Goal: Task Accomplishment & Management: Manage account settings

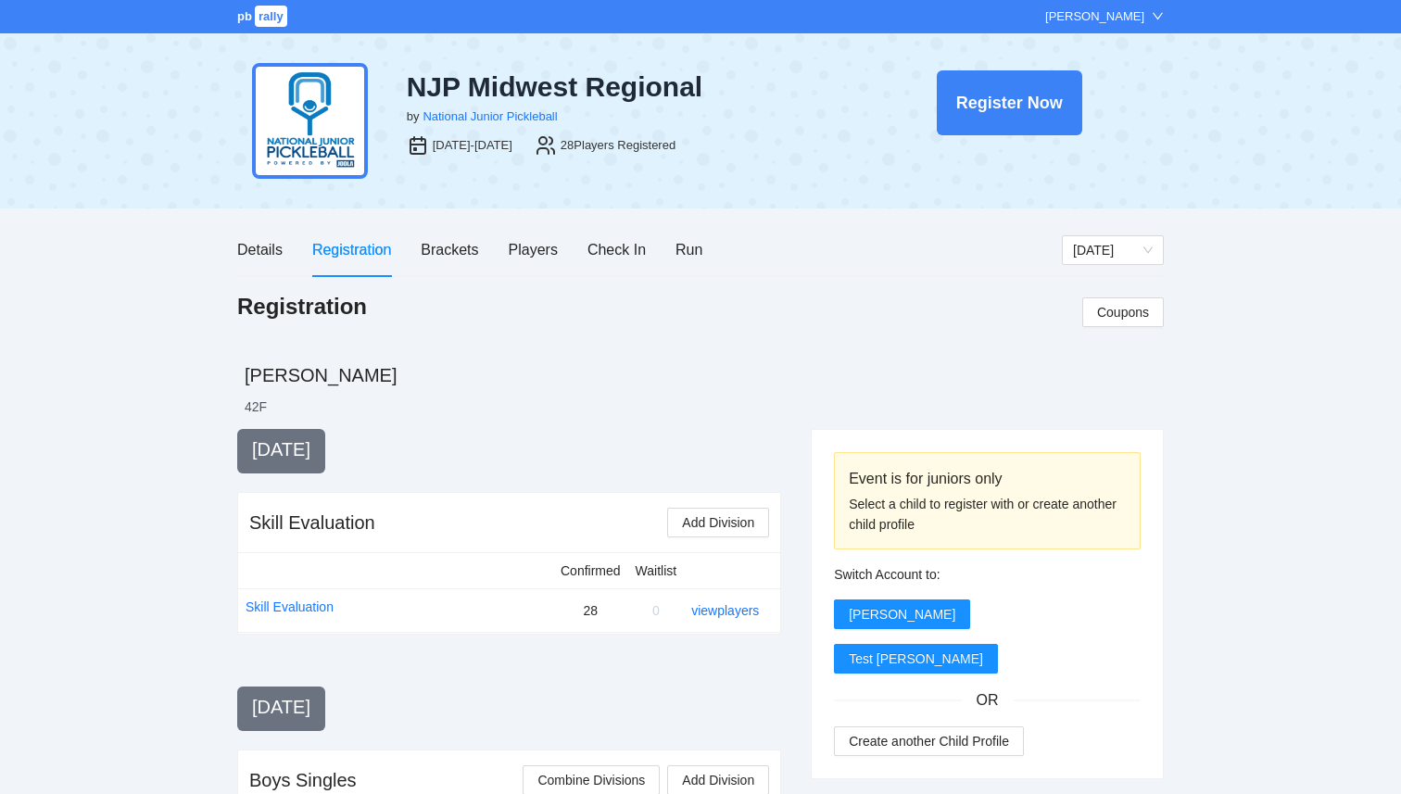
click at [240, 20] on span "pb" at bounding box center [244, 16] width 15 height 14
click at [520, 255] on div "Players" at bounding box center [533, 249] width 49 height 23
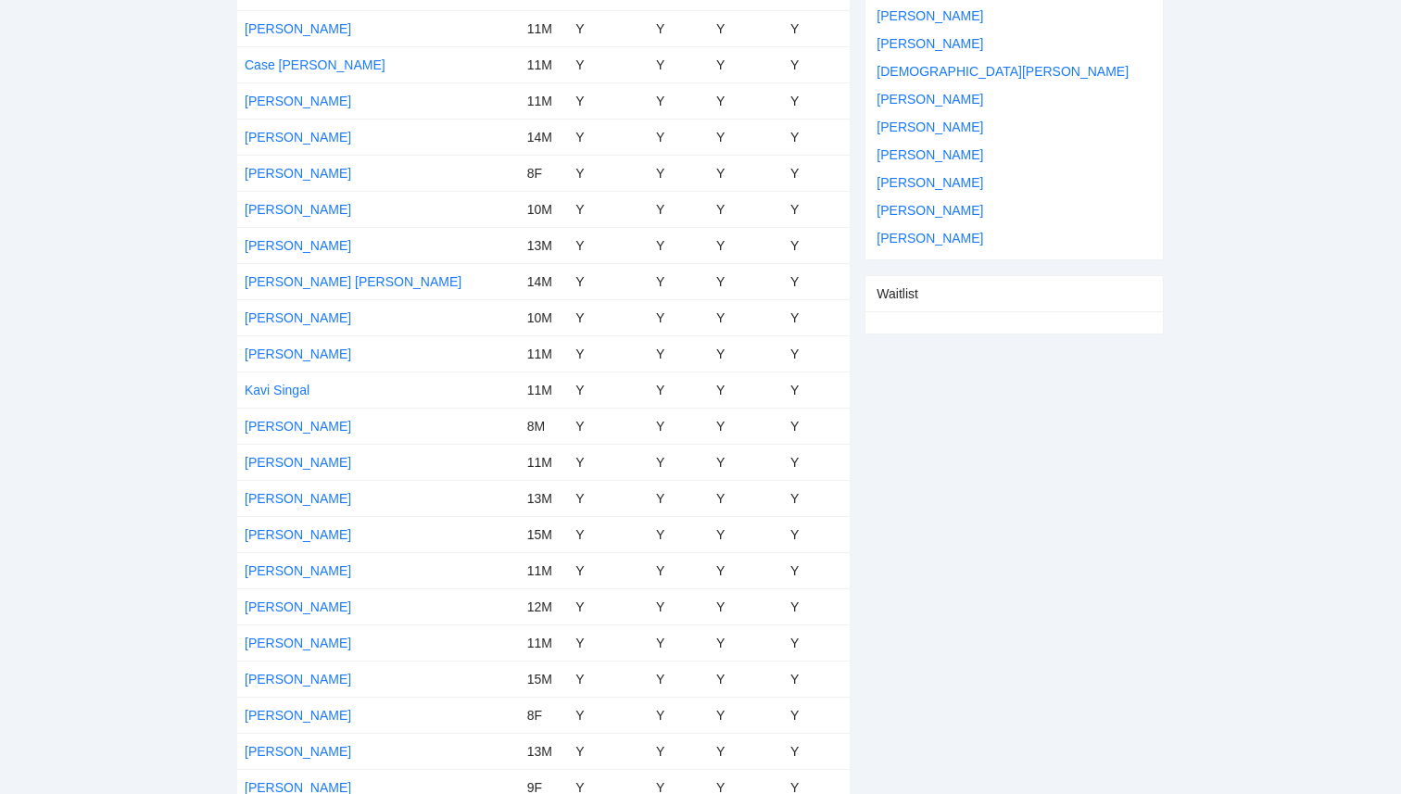
scroll to position [615, 0]
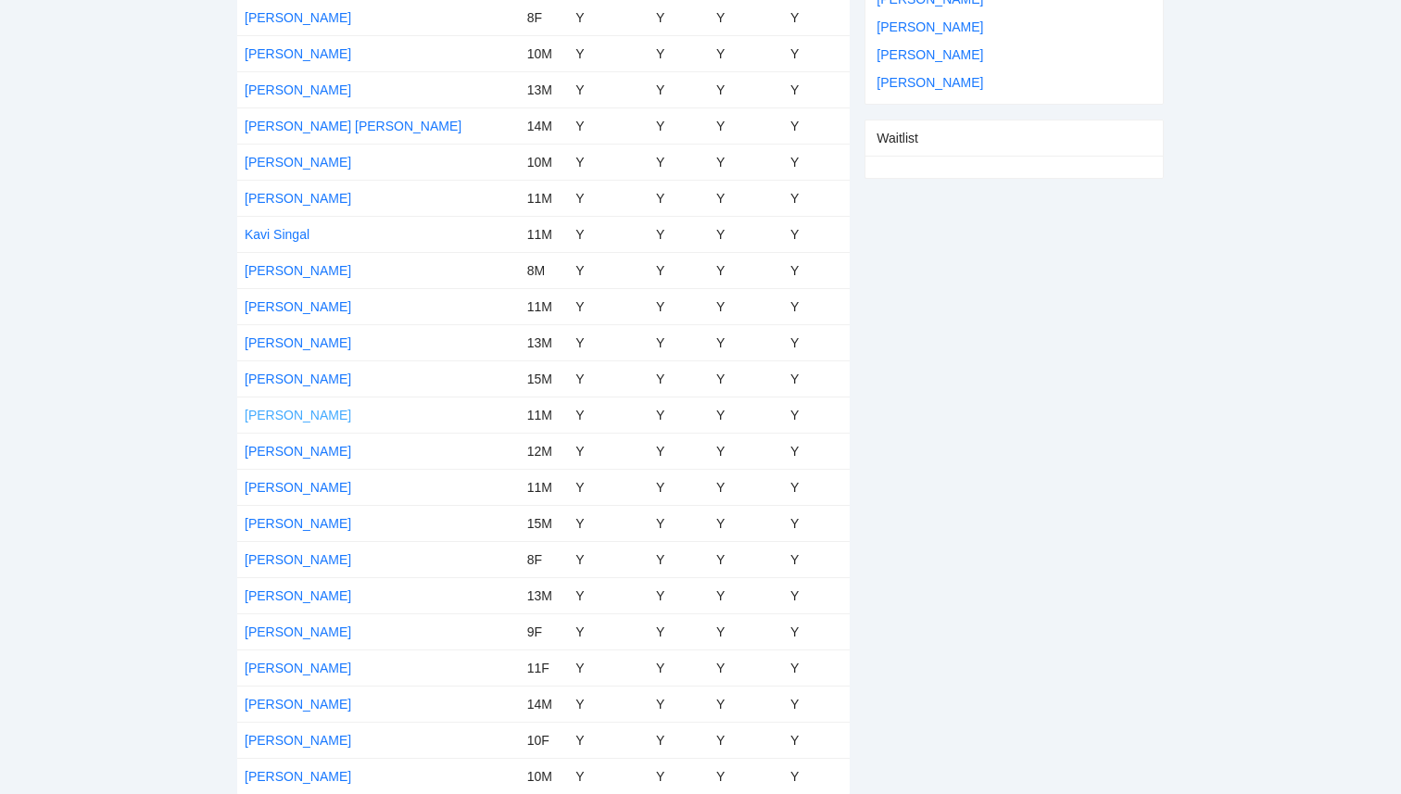
click at [312, 412] on link "[PERSON_NAME]" at bounding box center [298, 415] width 107 height 15
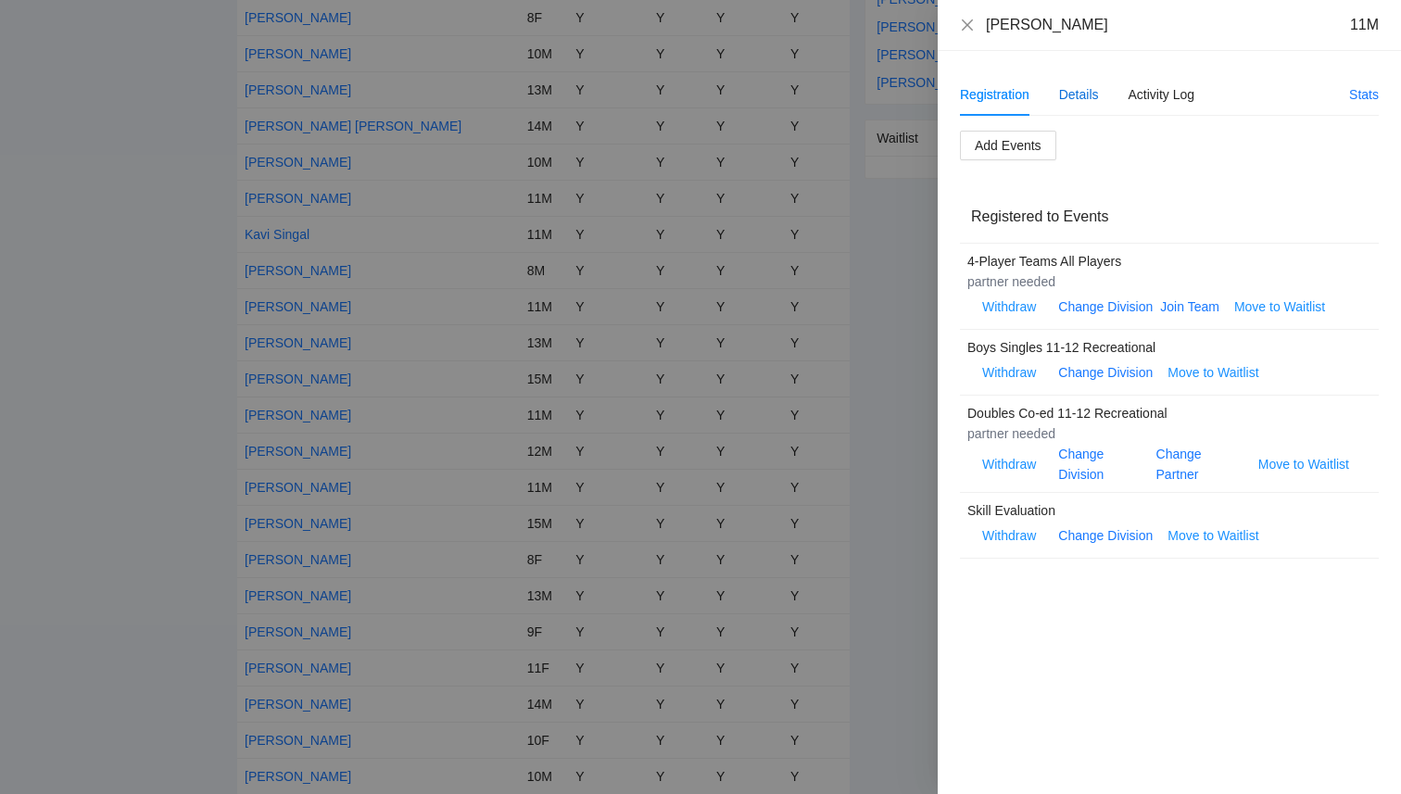
click at [1092, 97] on div "Details" at bounding box center [1079, 94] width 40 height 20
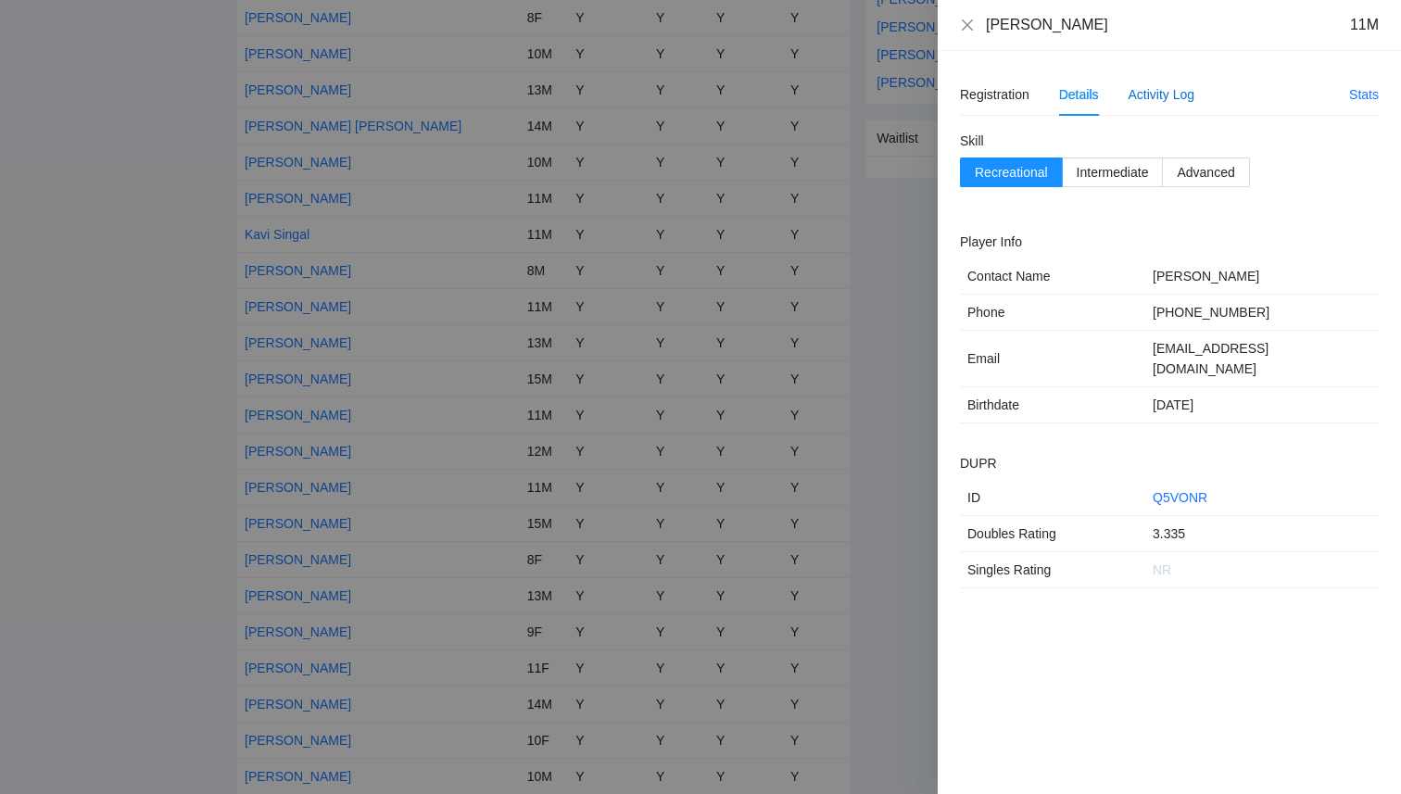
click at [1161, 98] on div "Activity Log" at bounding box center [1161, 94] width 67 height 20
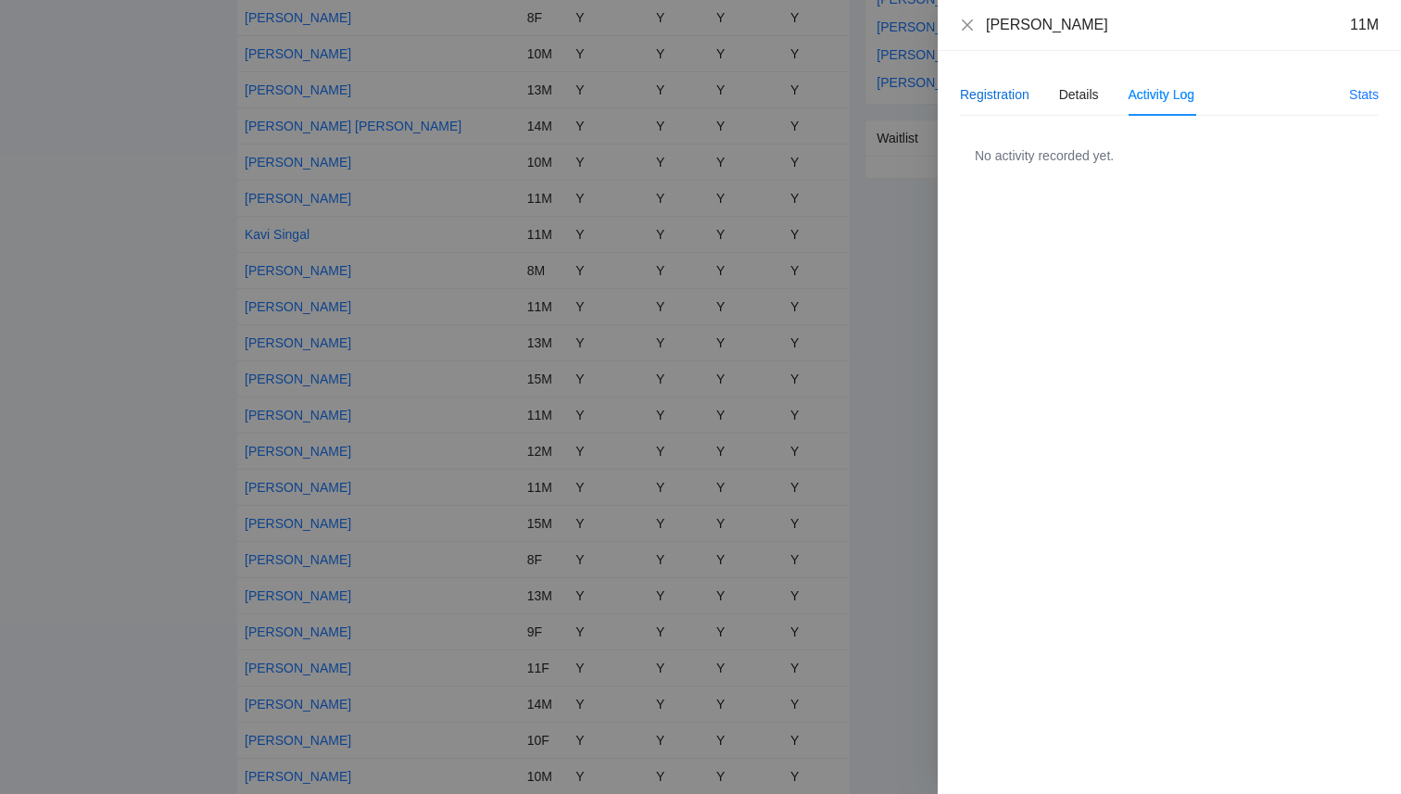
click at [1023, 95] on div "Registration" at bounding box center [994, 94] width 69 height 20
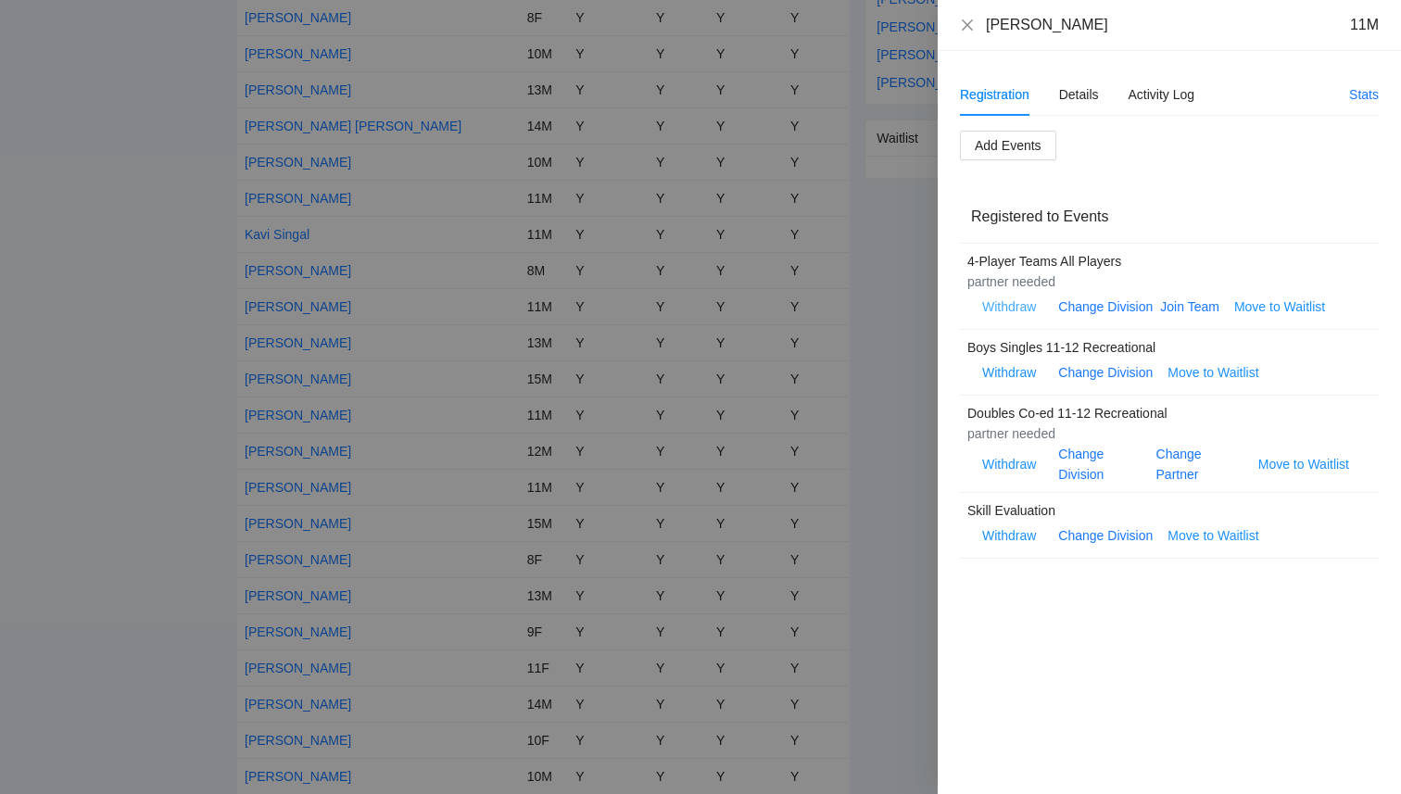
click at [1003, 307] on span "Withdraw" at bounding box center [1009, 306] width 54 height 20
click at [1158, 131] on div "Add Events Registered to Events 4-Player Teams All Players partner needed Withd…" at bounding box center [1169, 345] width 419 height 429
click at [1020, 311] on span "Withdraw" at bounding box center [1009, 306] width 54 height 20
click at [1062, 258] on span "OK" at bounding box center [1065, 250] width 19 height 20
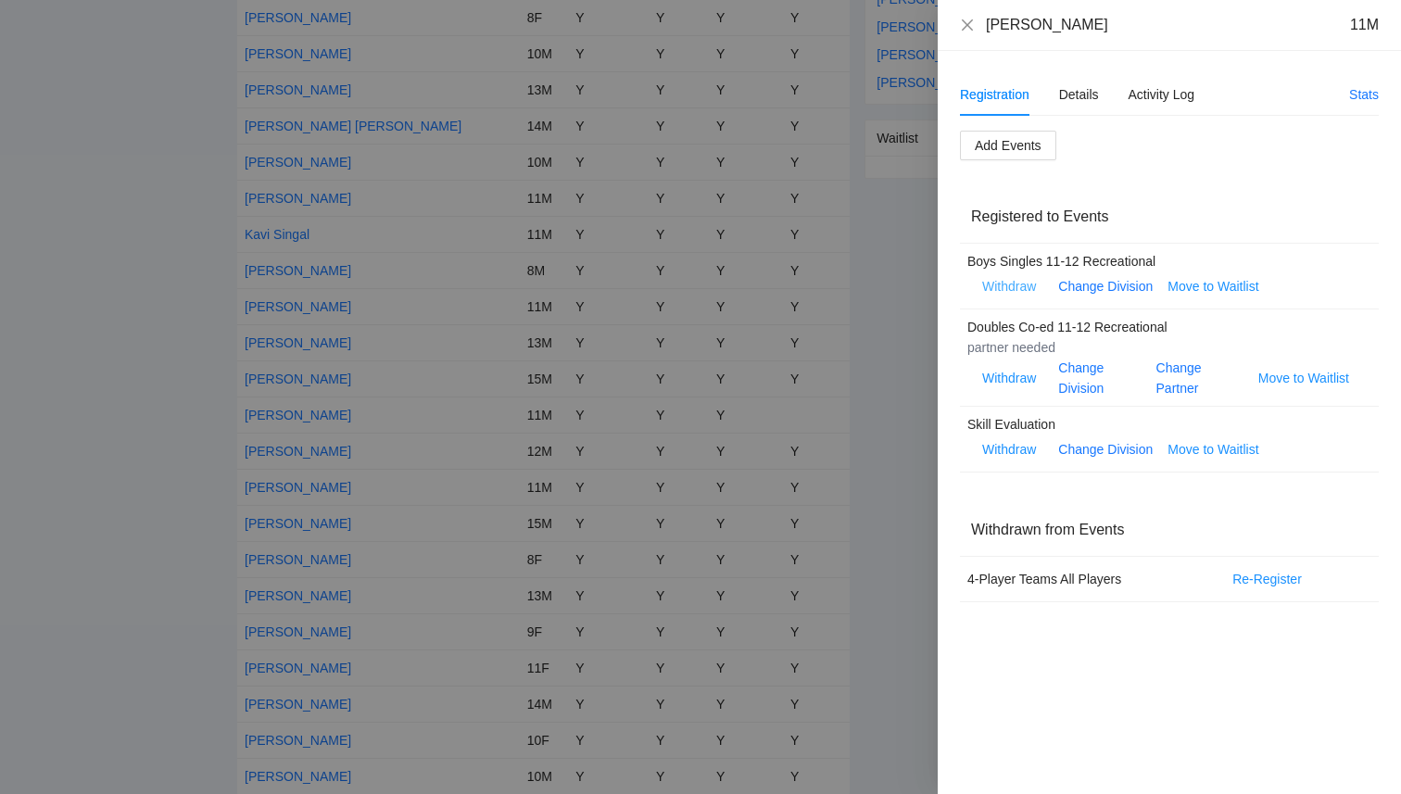
click at [1001, 290] on span "Withdraw" at bounding box center [1009, 286] width 54 height 20
click at [1063, 220] on span "OK" at bounding box center [1065, 230] width 19 height 20
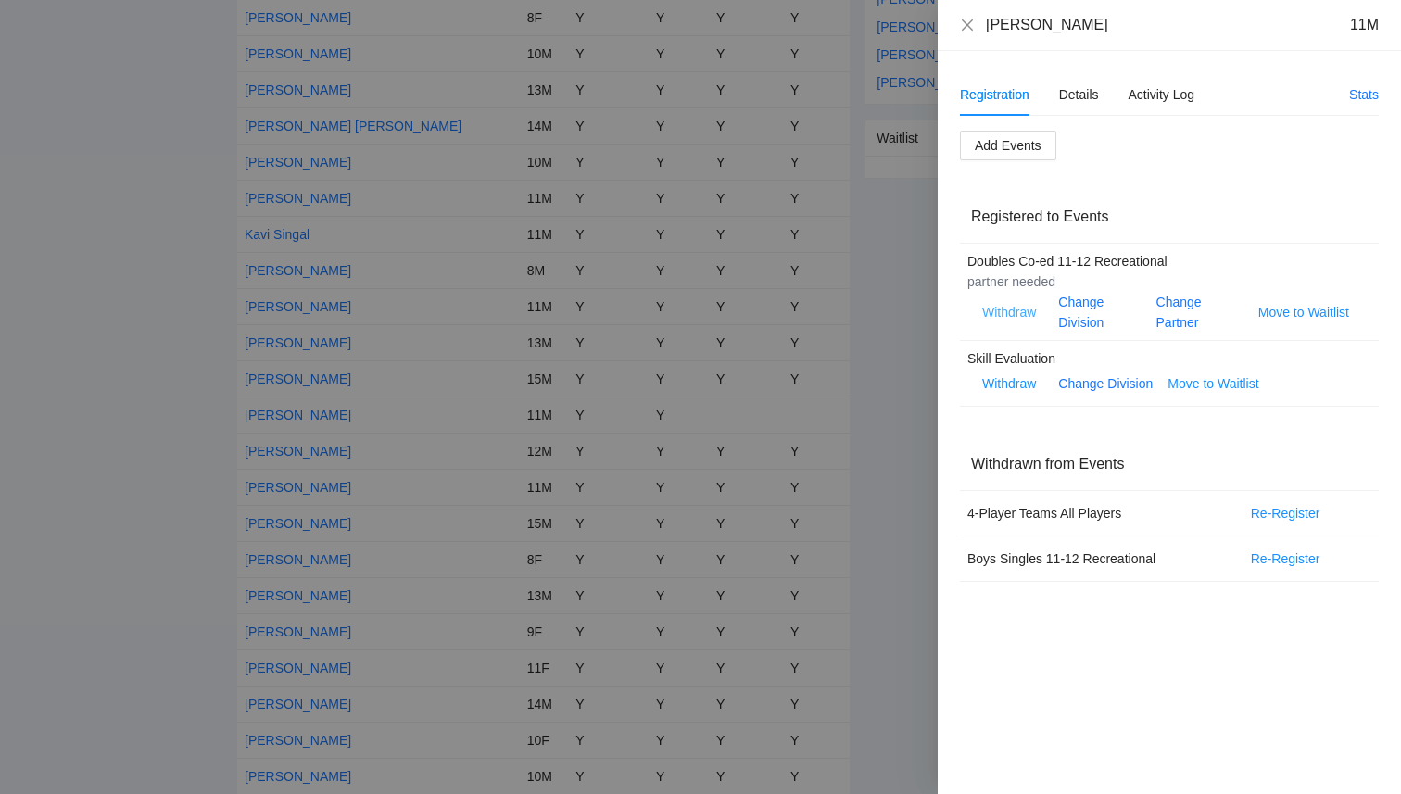
click at [1004, 312] on span "Withdraw" at bounding box center [1009, 312] width 54 height 20
click at [1064, 254] on span "OK" at bounding box center [1065, 255] width 19 height 20
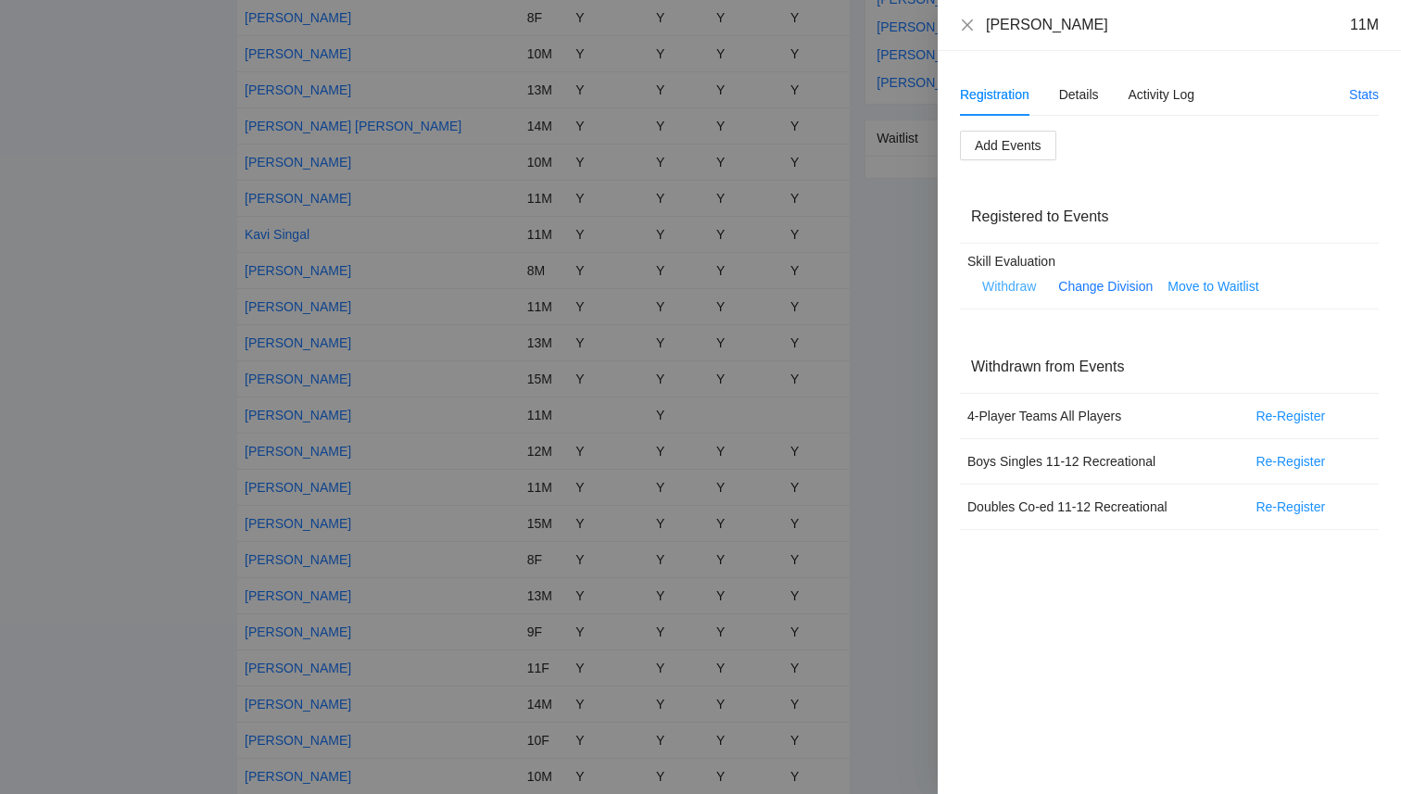
click at [1014, 283] on span "Withdraw" at bounding box center [1009, 286] width 54 height 20
click at [1064, 228] on span "OK" at bounding box center [1065, 230] width 19 height 20
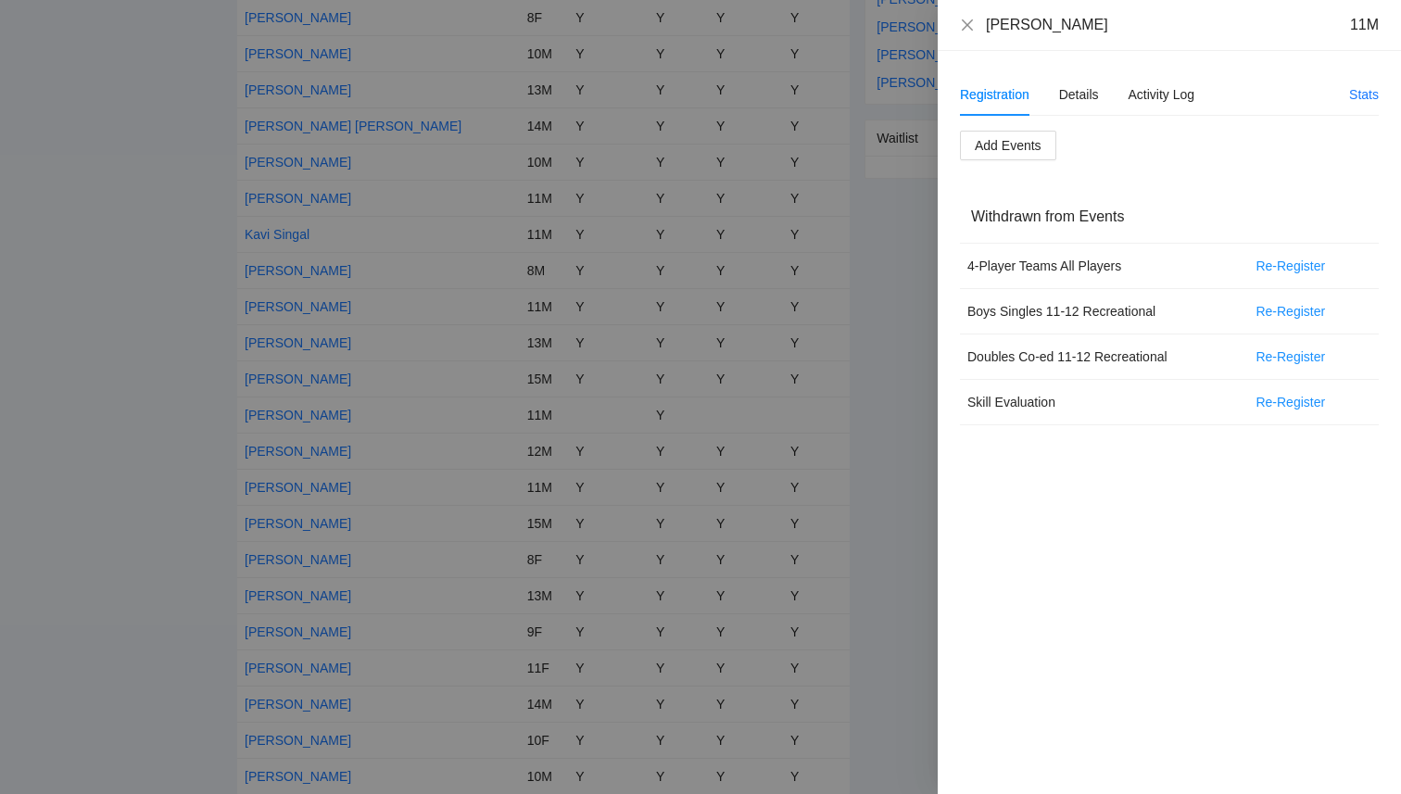
scroll to position [579, 0]
click at [961, 24] on icon "close" at bounding box center [967, 25] width 15 height 15
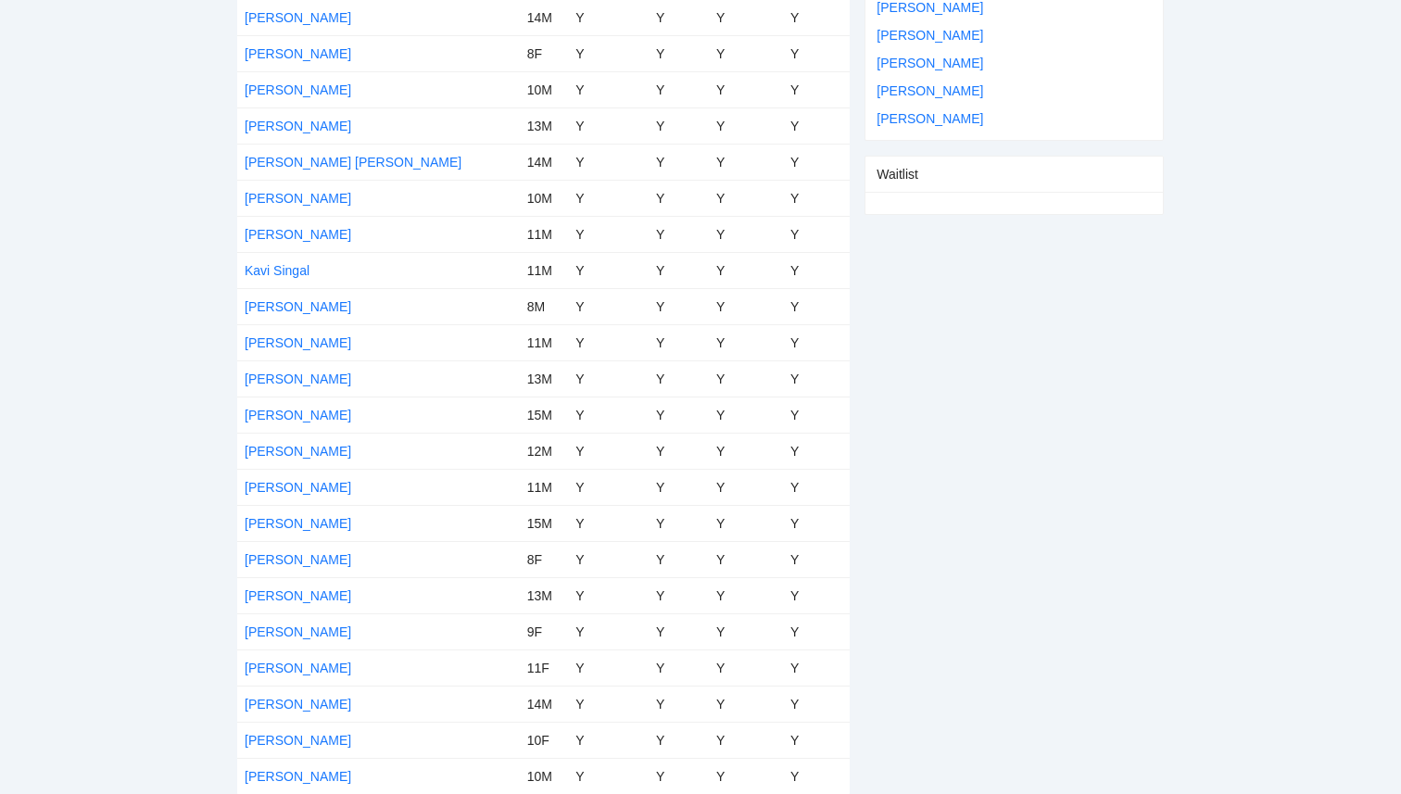
click at [964, 419] on div "Withdrawn Ashton Kathir Austin Kathir Blake Foust Braxton Neuenschwander Christ…" at bounding box center [1013, 289] width 299 height 1012
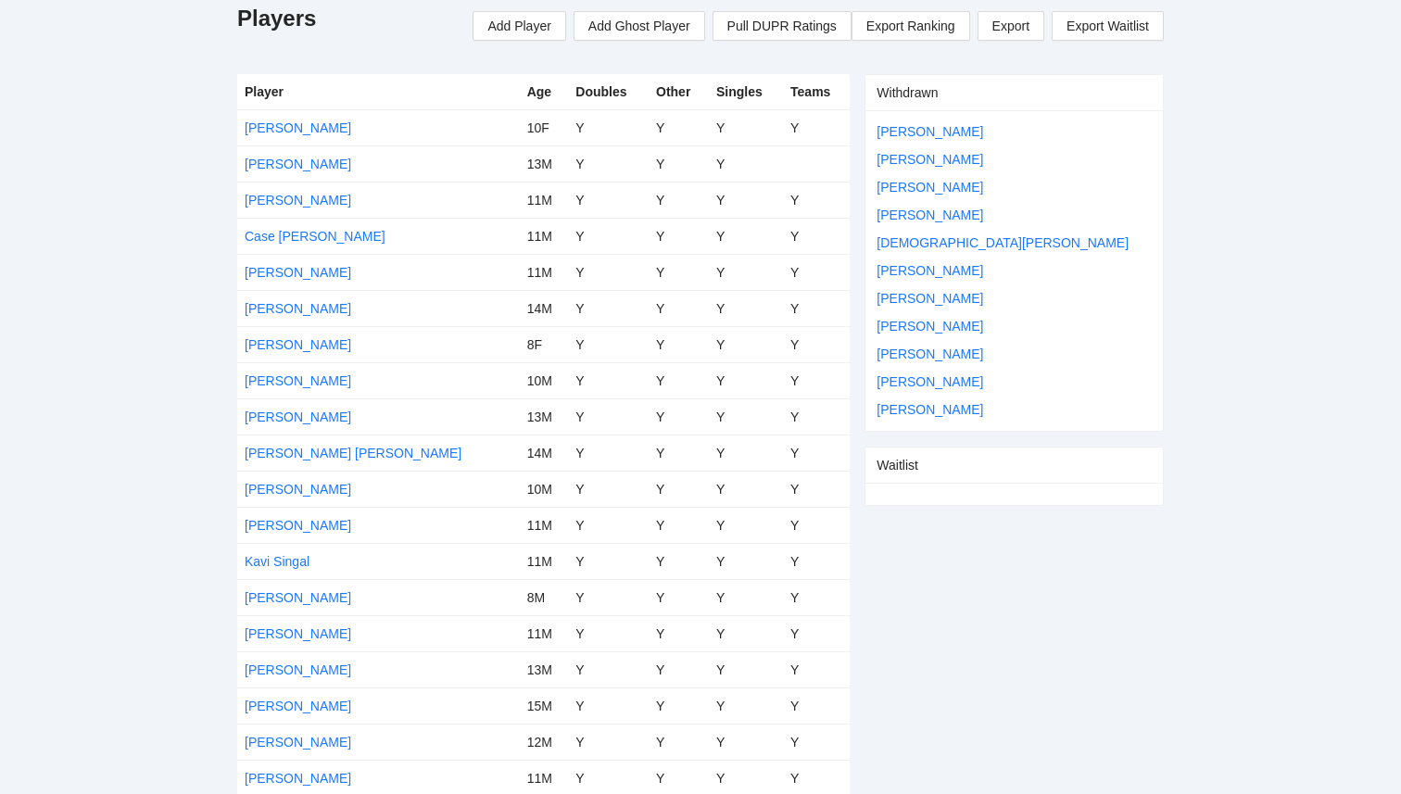
scroll to position [227, 0]
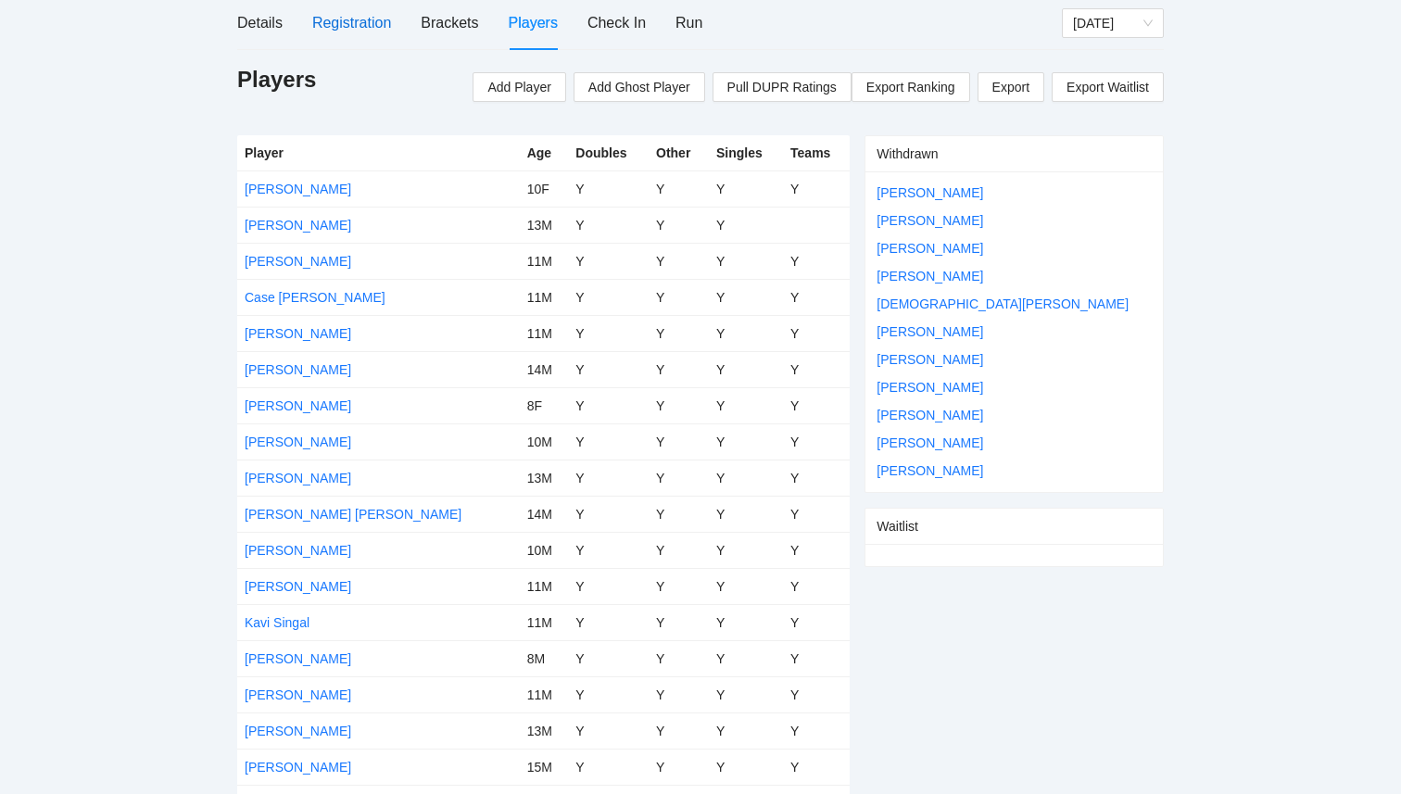
click at [352, 30] on div "Registration" at bounding box center [351, 22] width 79 height 23
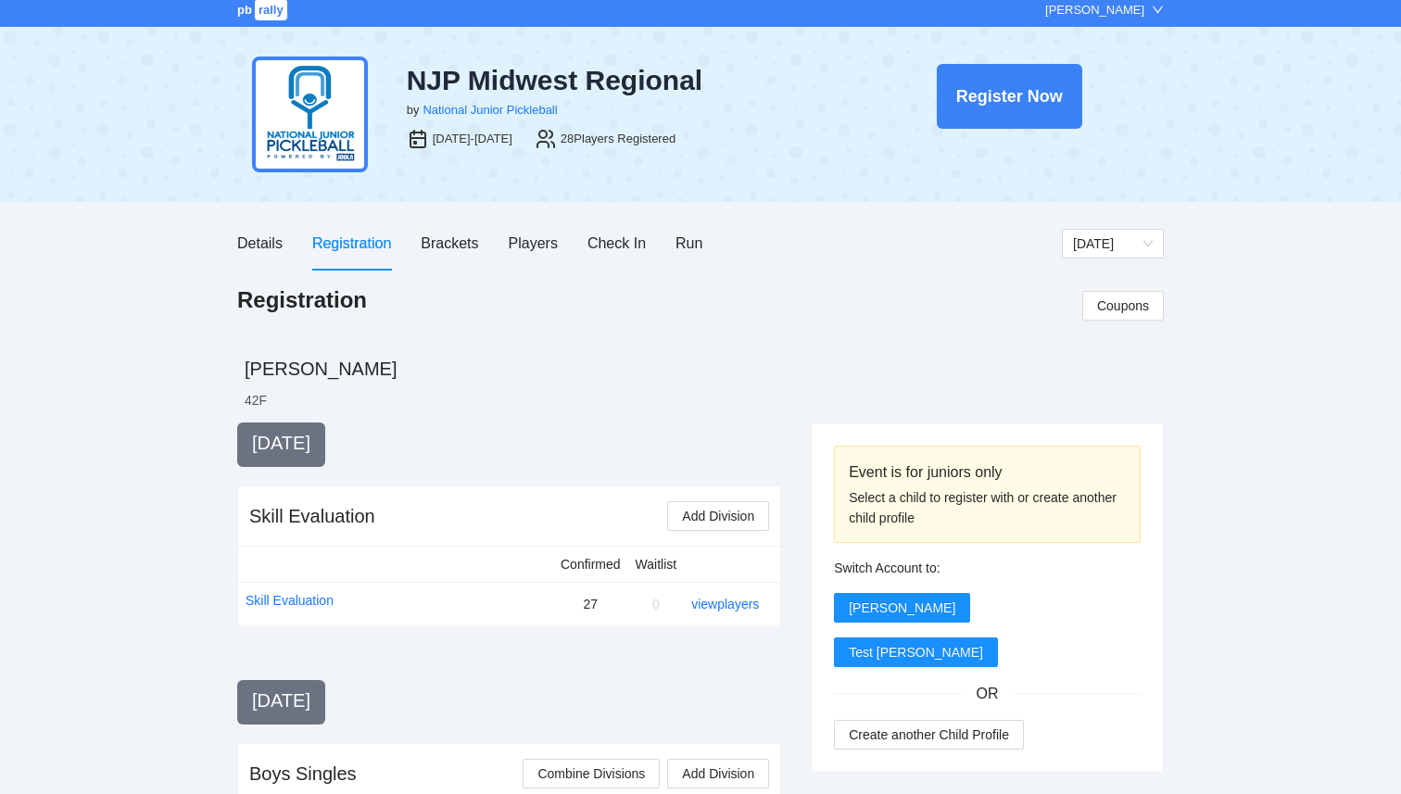
scroll to position [0, 0]
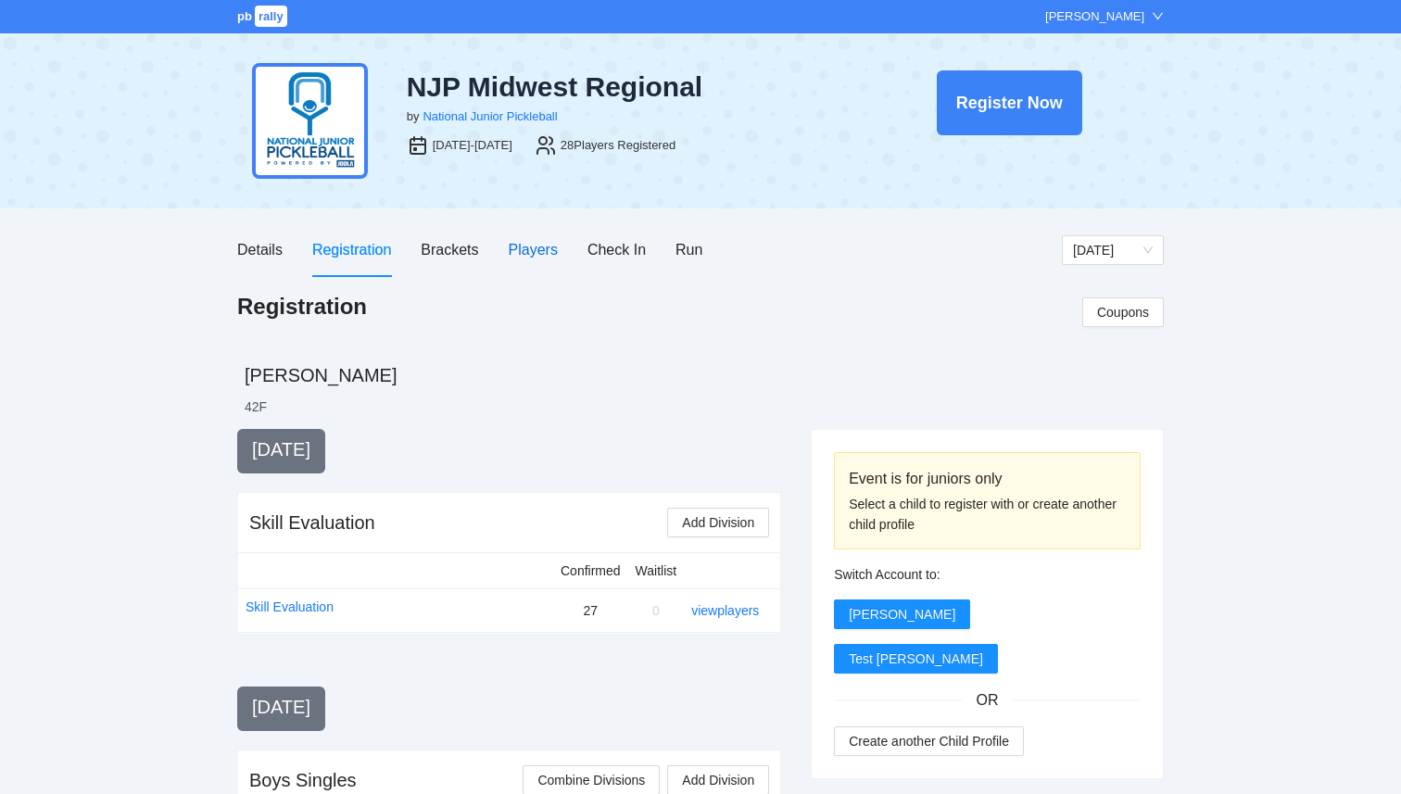
click at [523, 254] on div "Players" at bounding box center [533, 249] width 49 height 23
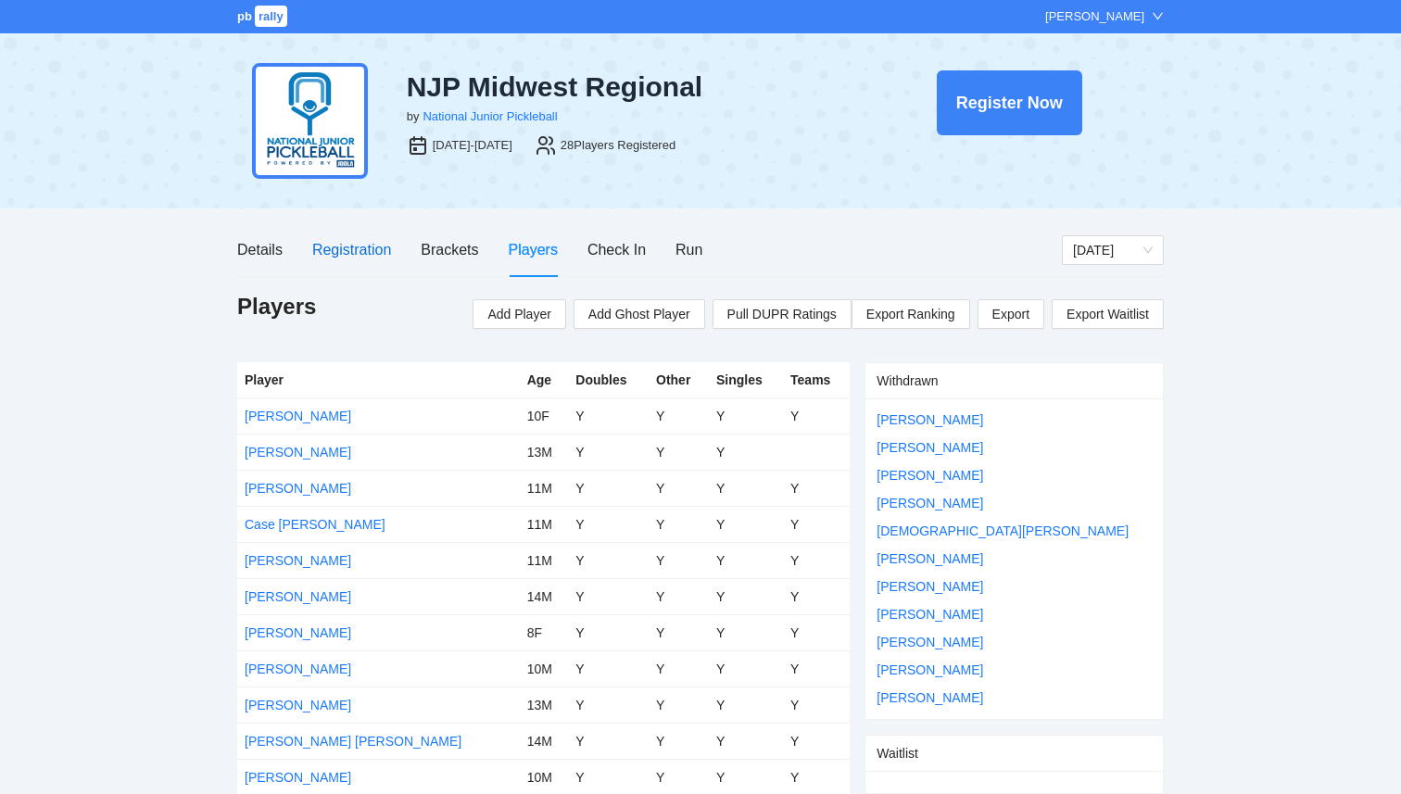
click at [360, 251] on div "Registration" at bounding box center [351, 249] width 79 height 23
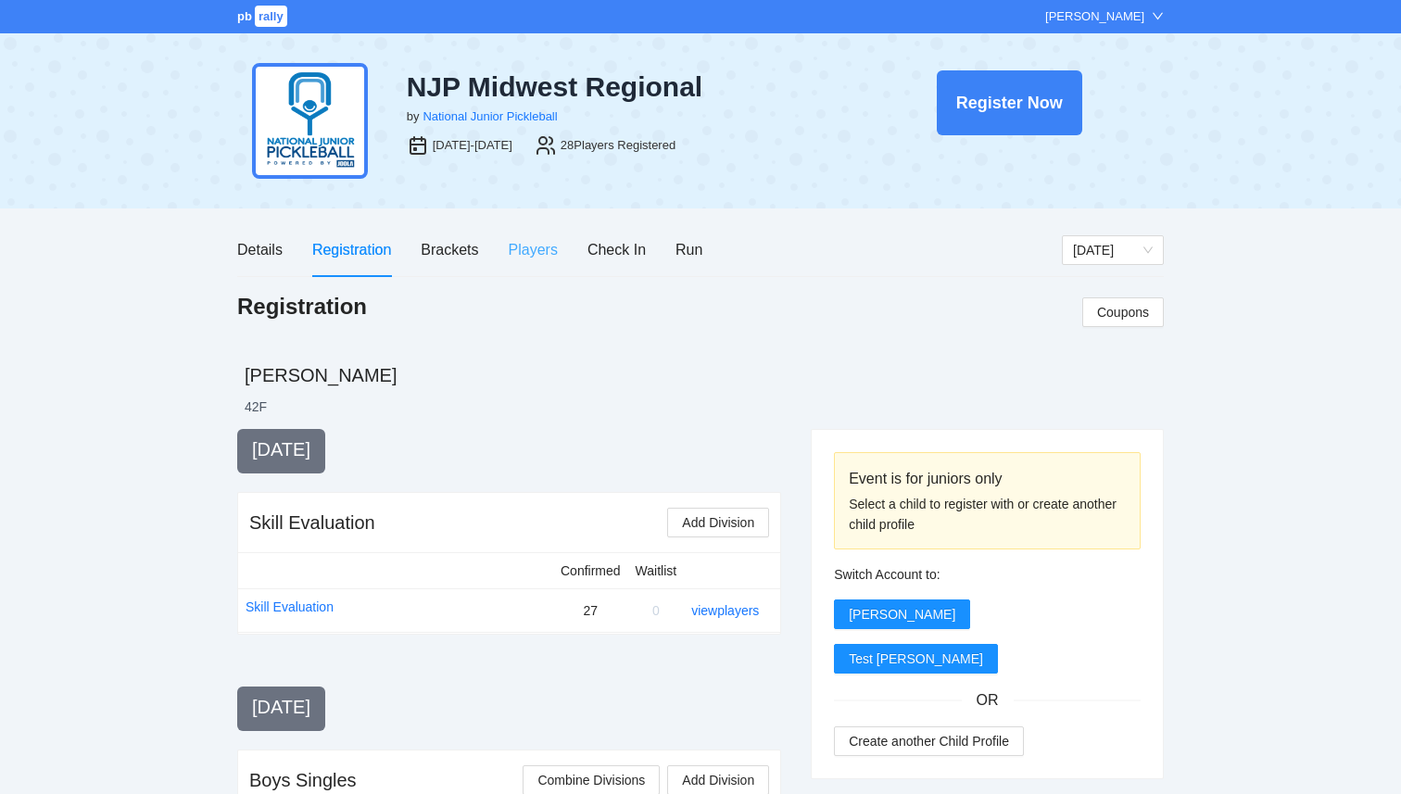
click at [529, 261] on div "Players" at bounding box center [533, 249] width 49 height 53
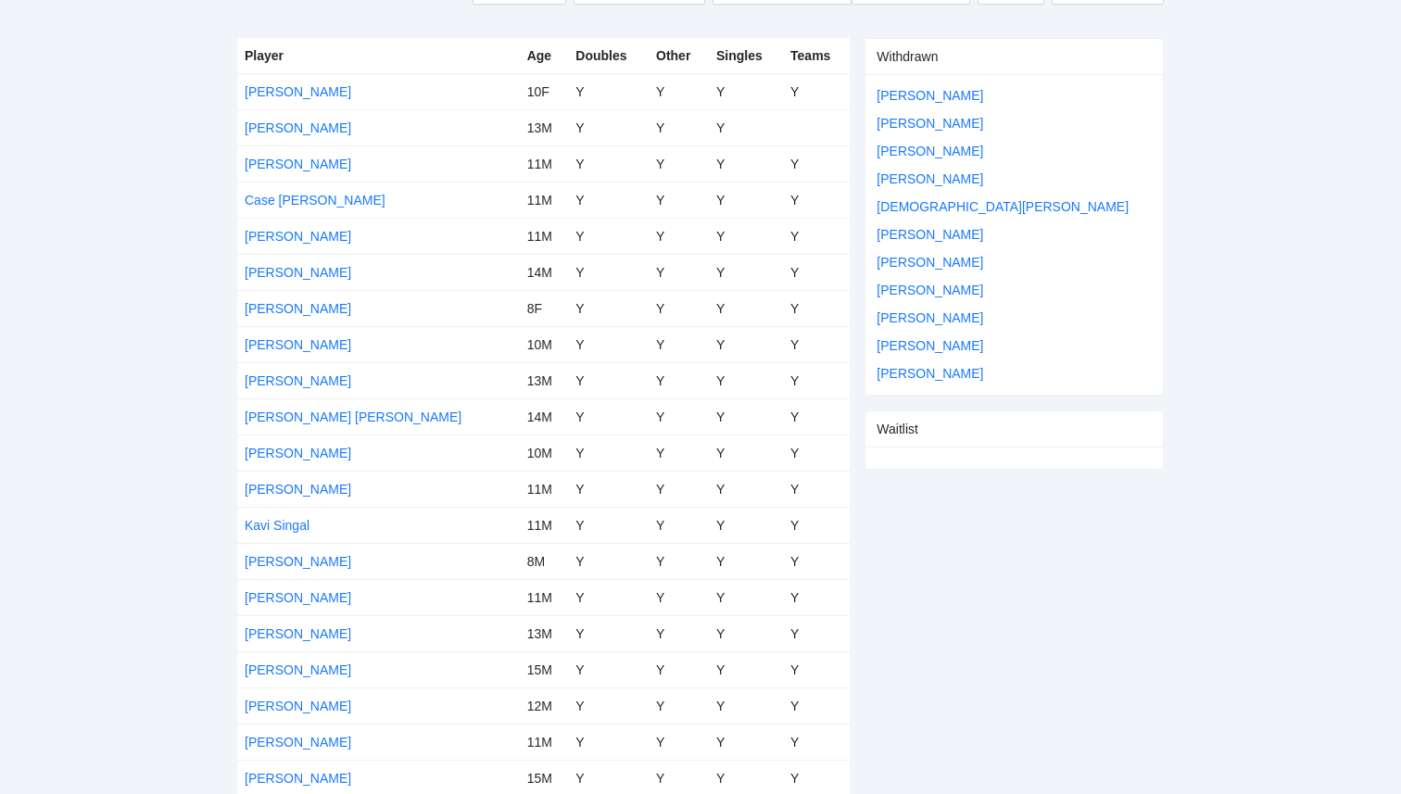
scroll to position [285, 0]
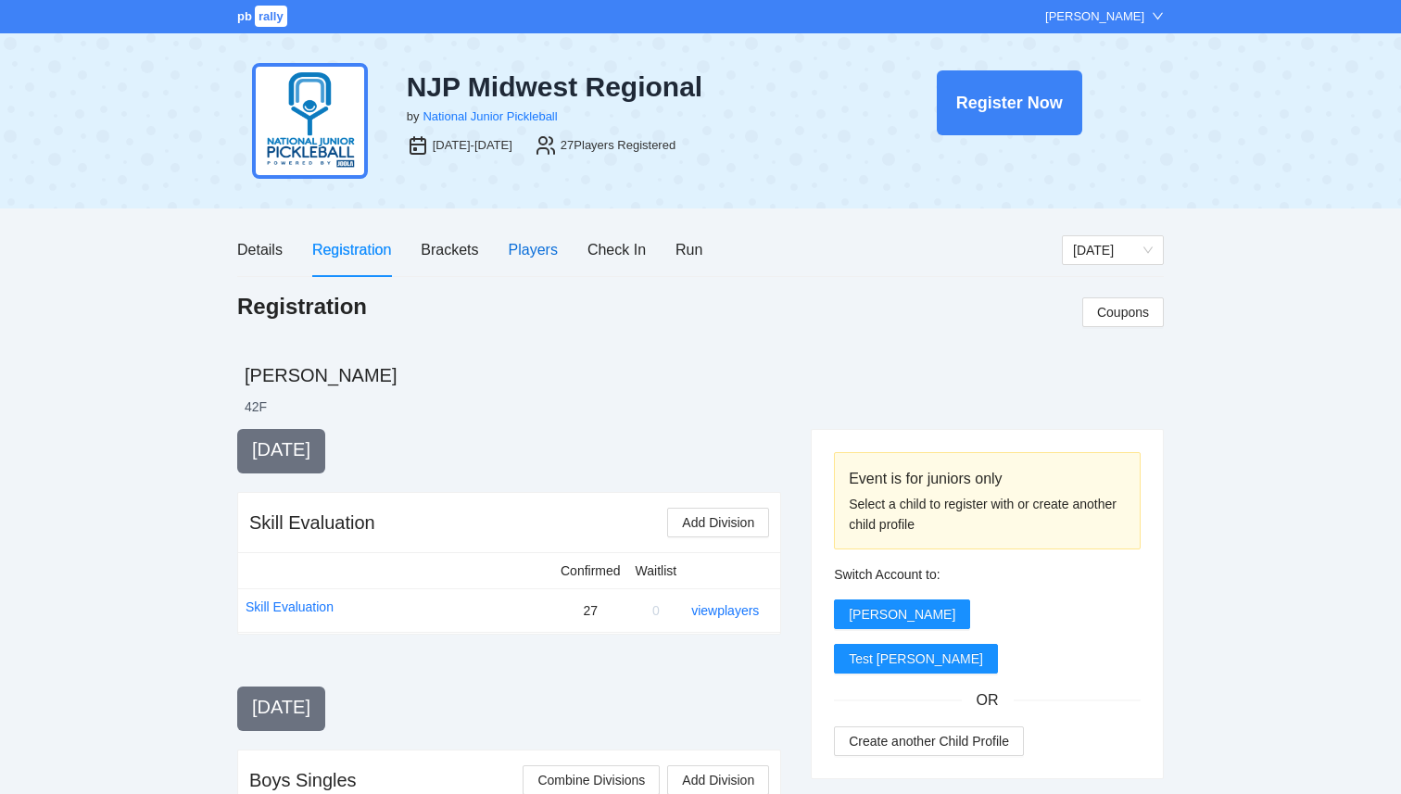
click at [535, 244] on div "Players" at bounding box center [533, 249] width 49 height 23
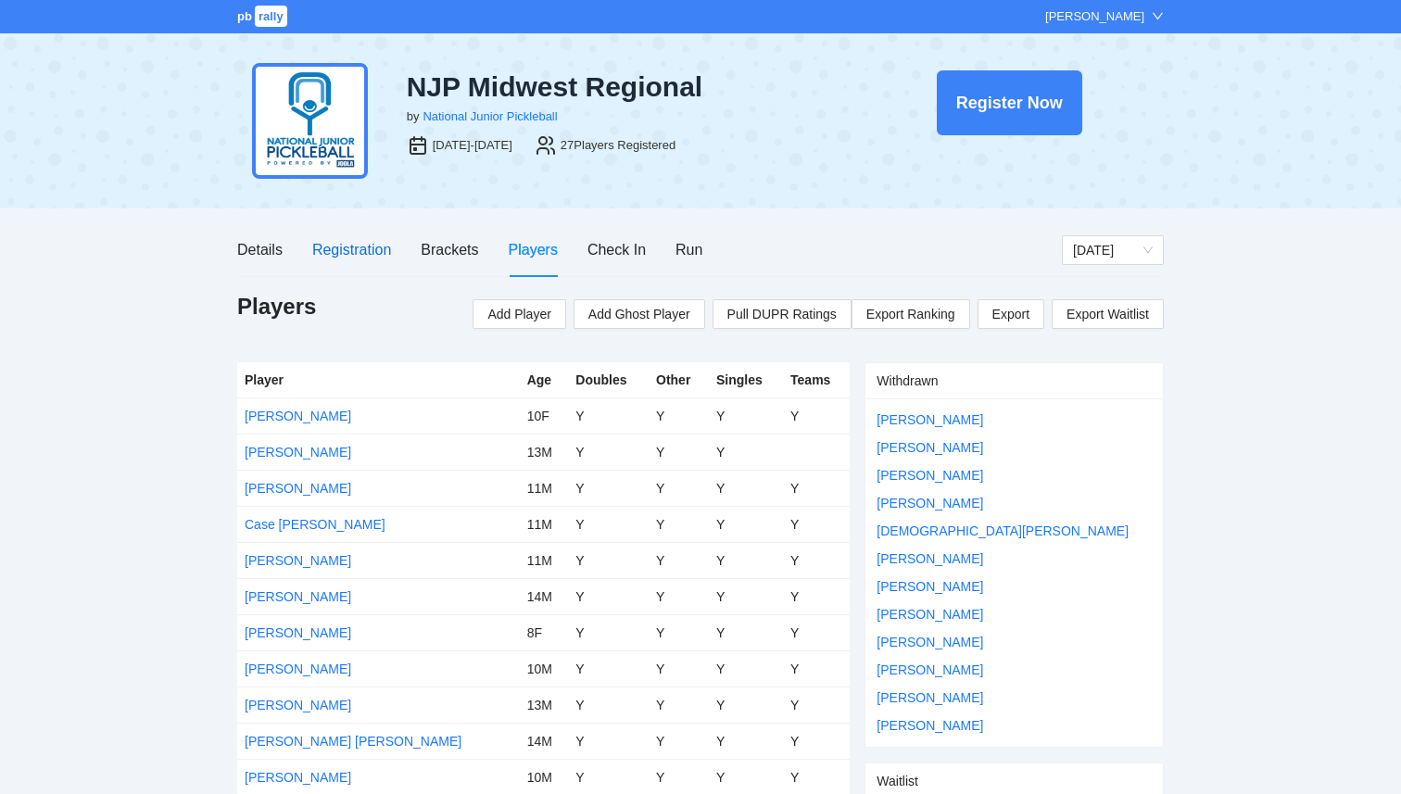
click at [344, 258] on div "Registration" at bounding box center [351, 249] width 79 height 23
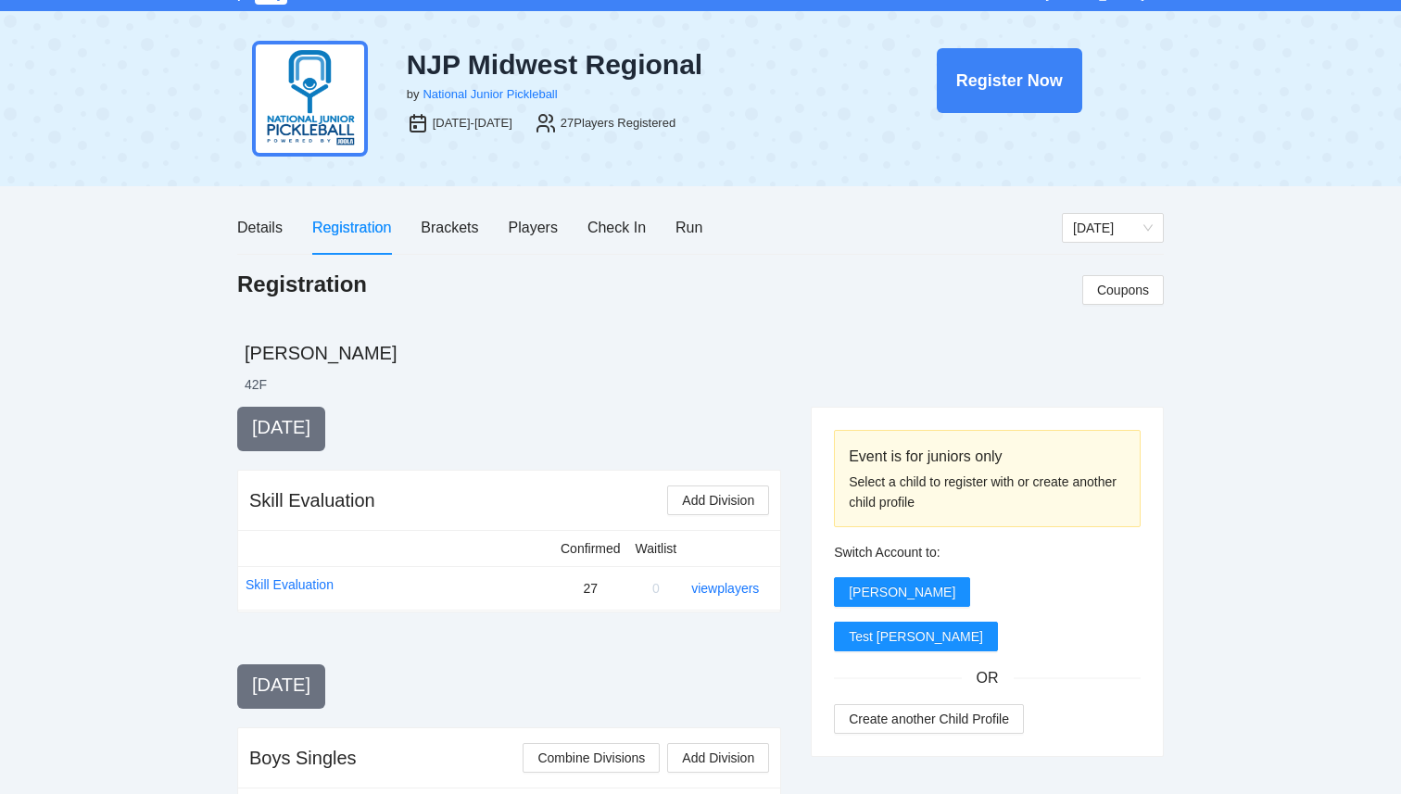
scroll to position [19, 0]
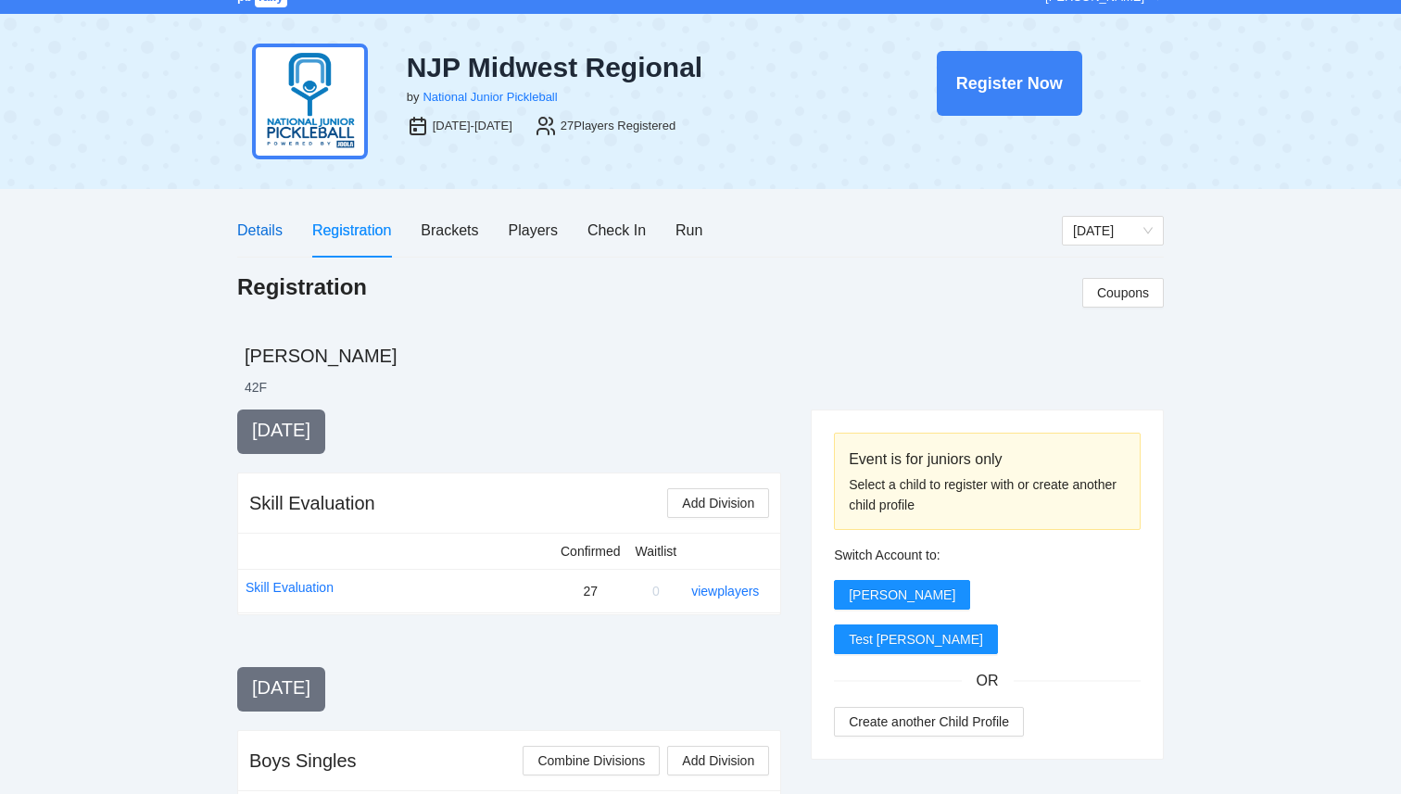
click at [265, 234] on div "Details" at bounding box center [259, 230] width 45 height 23
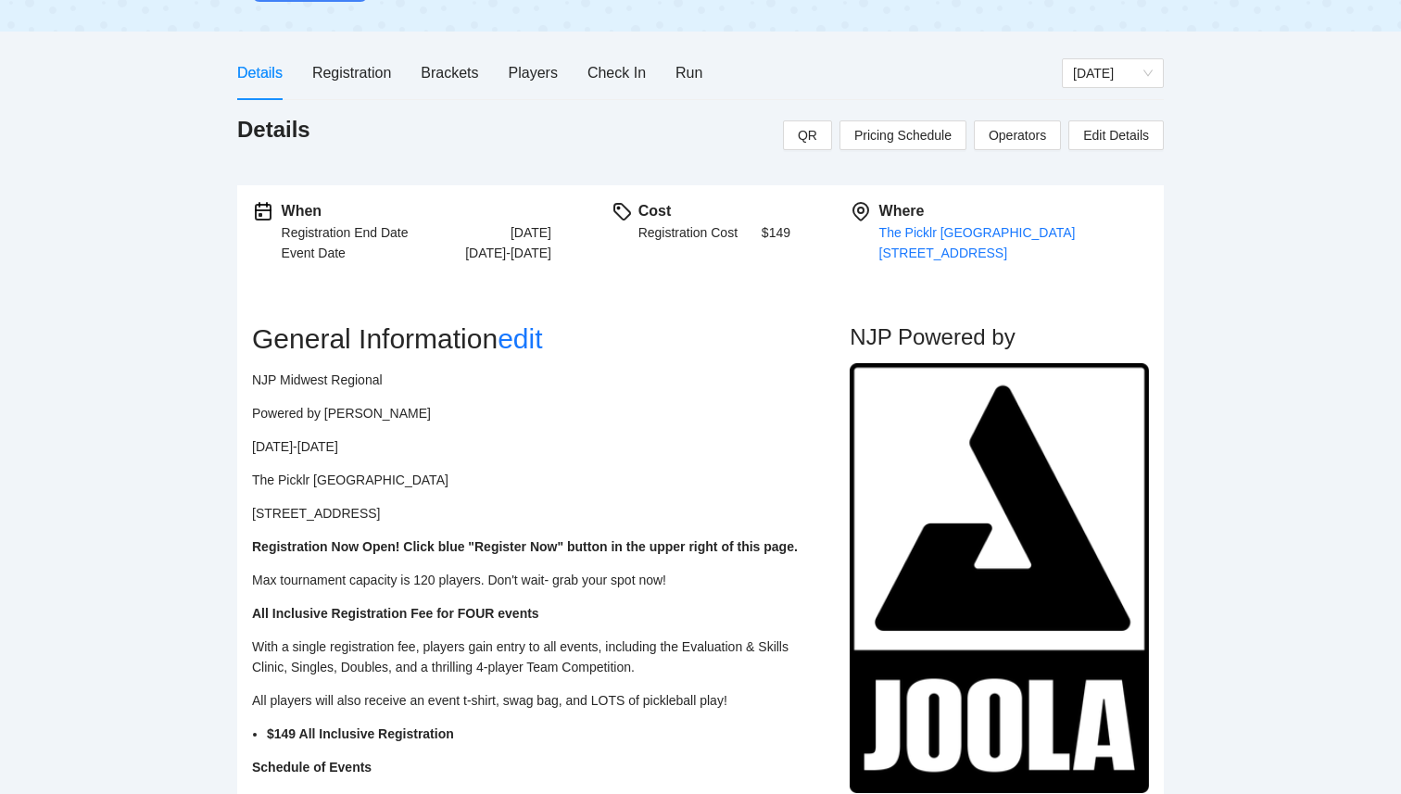
scroll to position [0, 0]
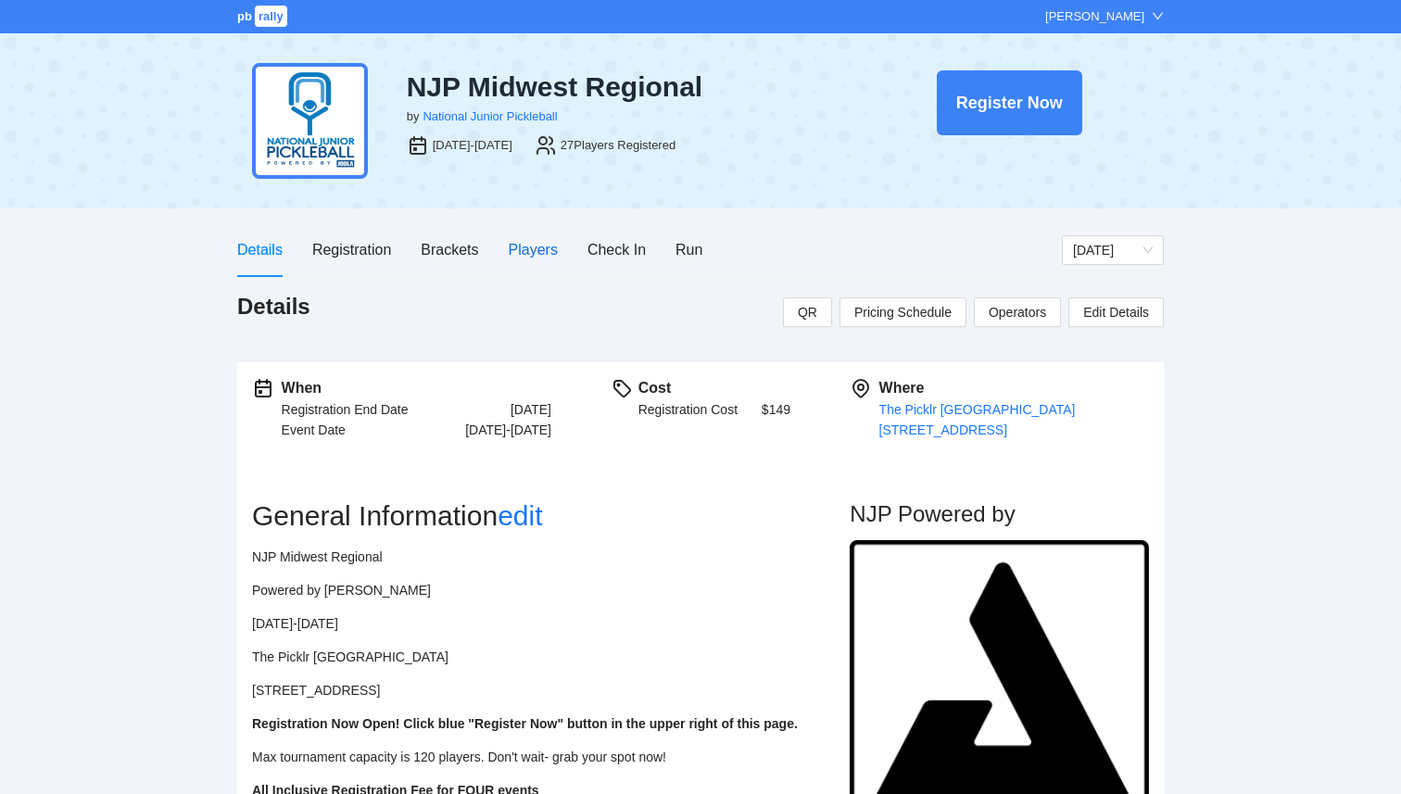
click at [511, 256] on div "Players" at bounding box center [533, 249] width 49 height 23
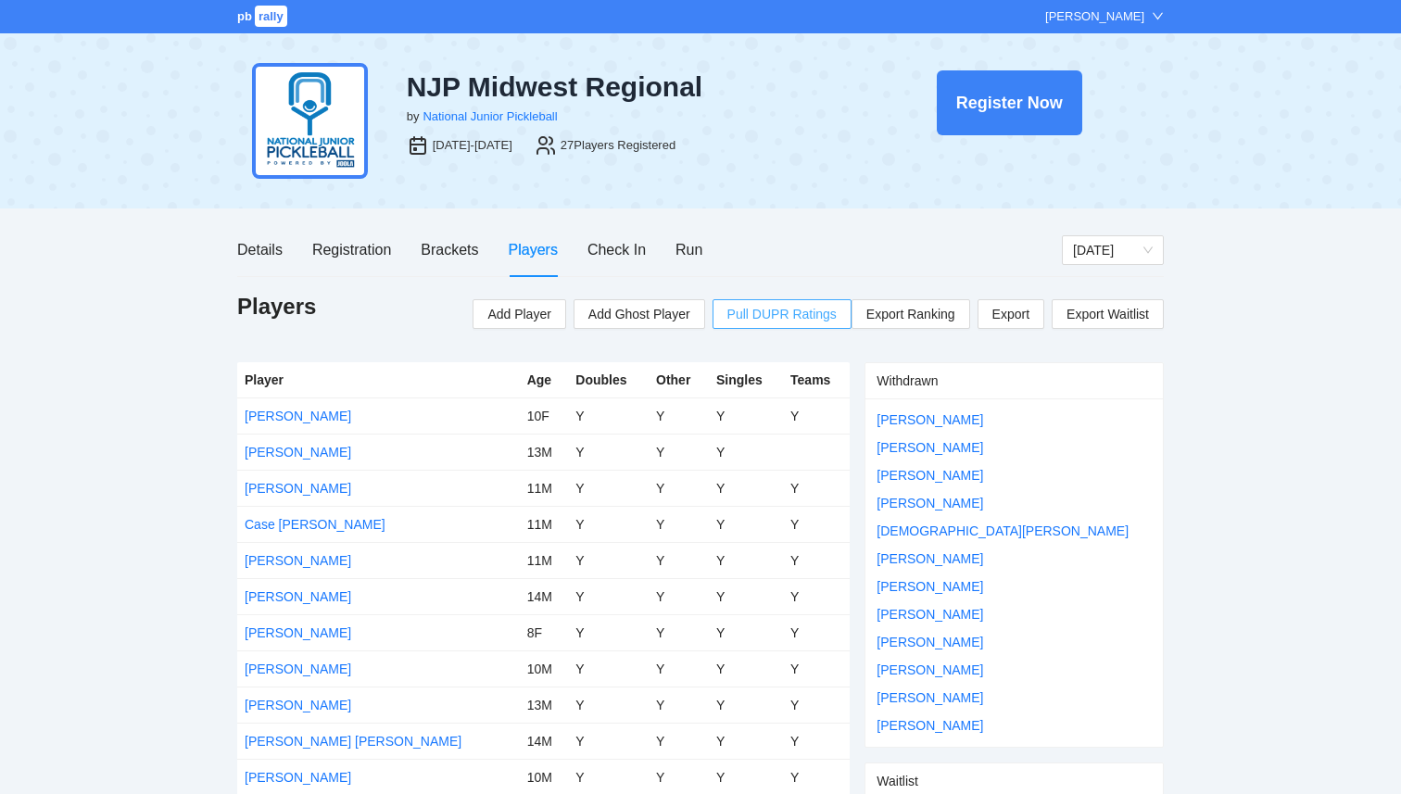
click at [807, 317] on span "Pull DUPR Ratings" at bounding box center [781, 314] width 109 height 20
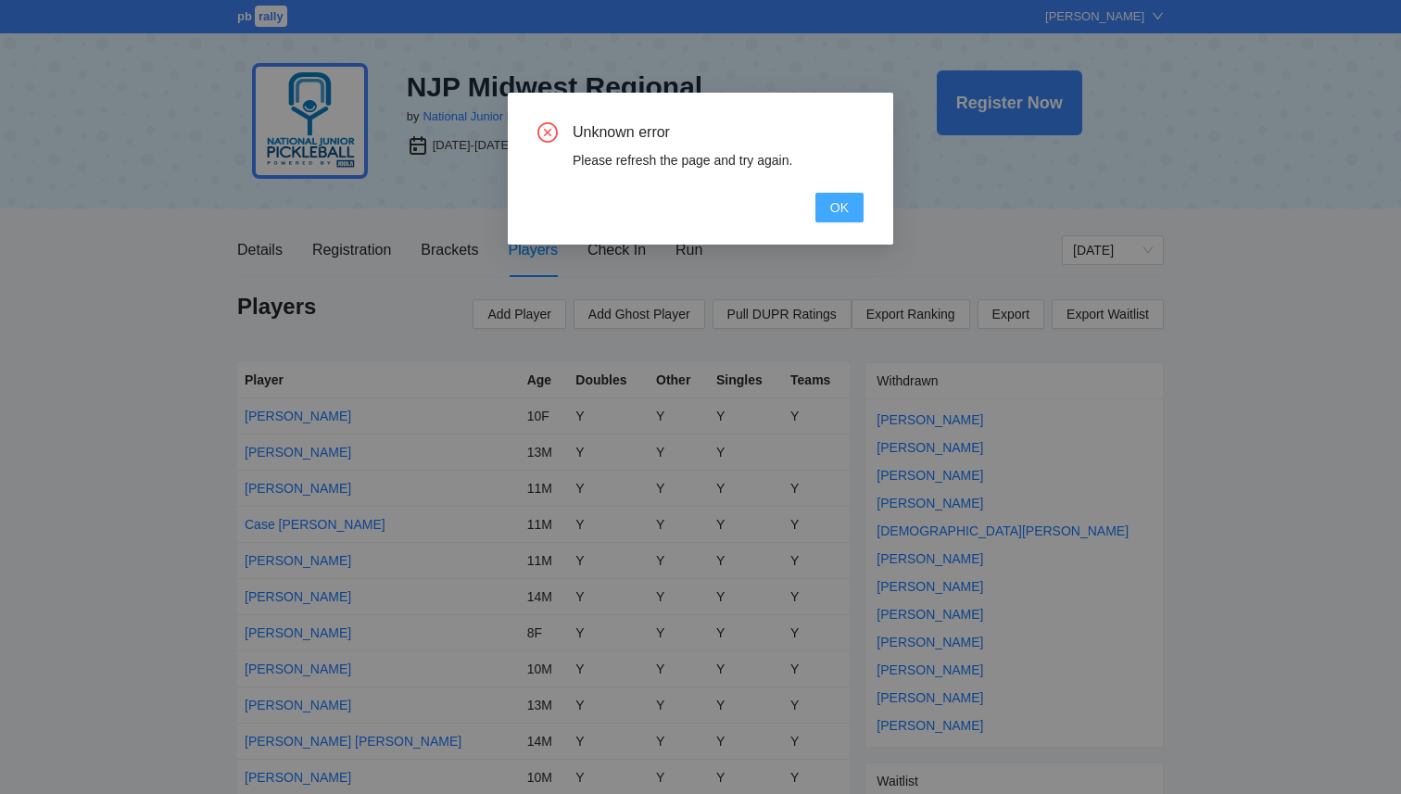
click at [836, 209] on span "OK" at bounding box center [839, 207] width 19 height 20
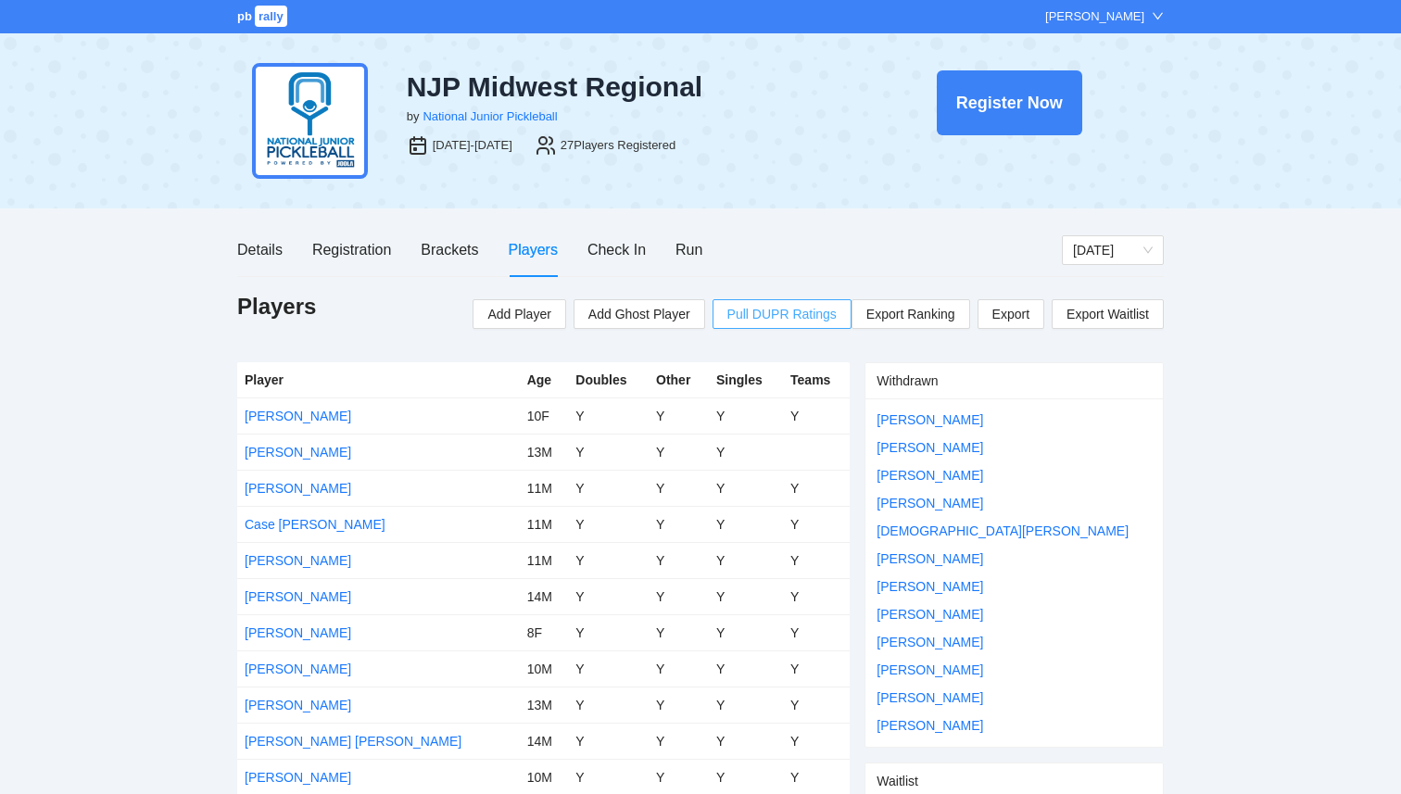
click at [786, 313] on span "Pull DUPR Ratings" at bounding box center [781, 314] width 109 height 20
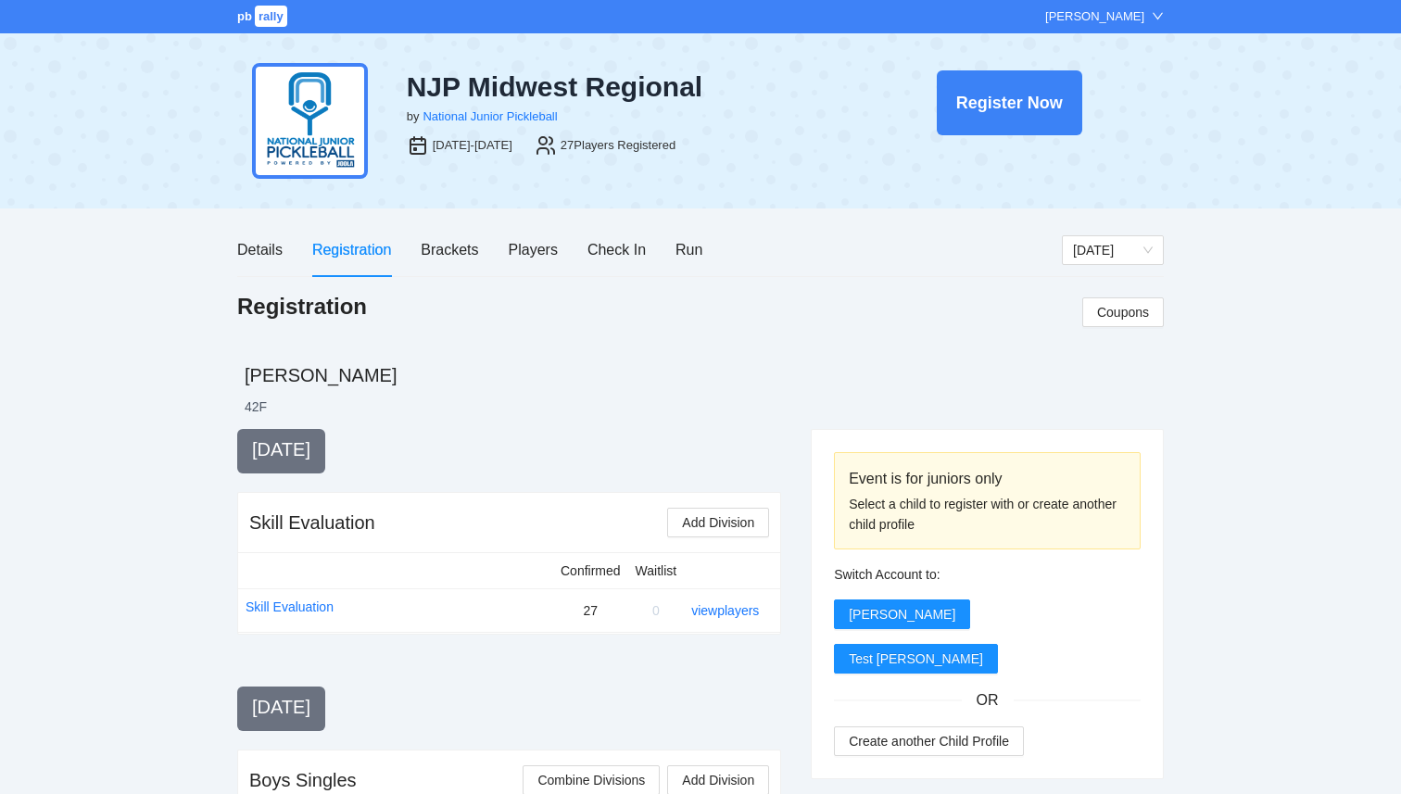
click at [371, 242] on div "Registration" at bounding box center [351, 249] width 79 height 23
click at [538, 260] on div "Players" at bounding box center [533, 249] width 49 height 23
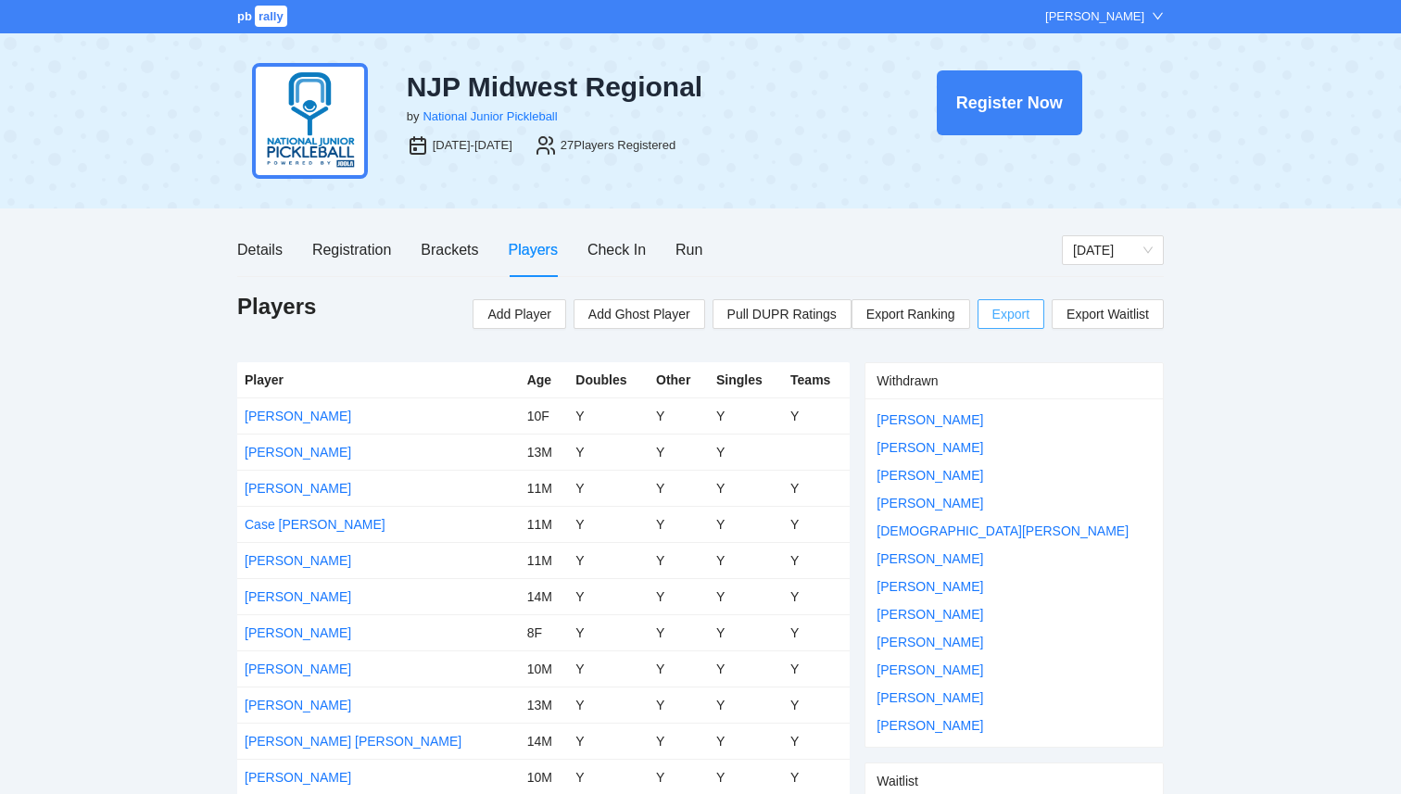
click at [1014, 325] on span "Export" at bounding box center [1010, 314] width 37 height 28
